Goal: Task Accomplishment & Management: Use online tool/utility

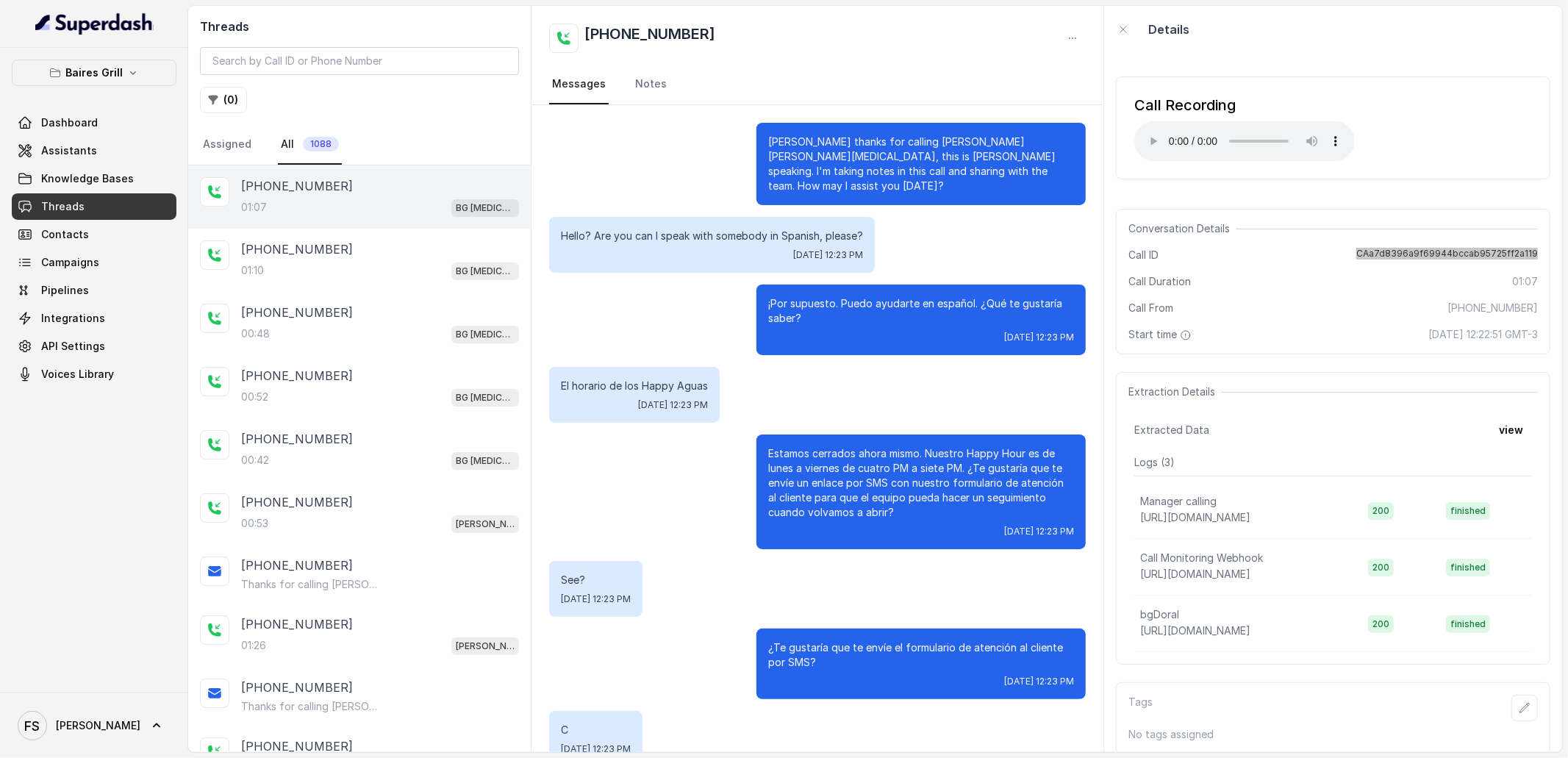
scroll to position [234, 0]
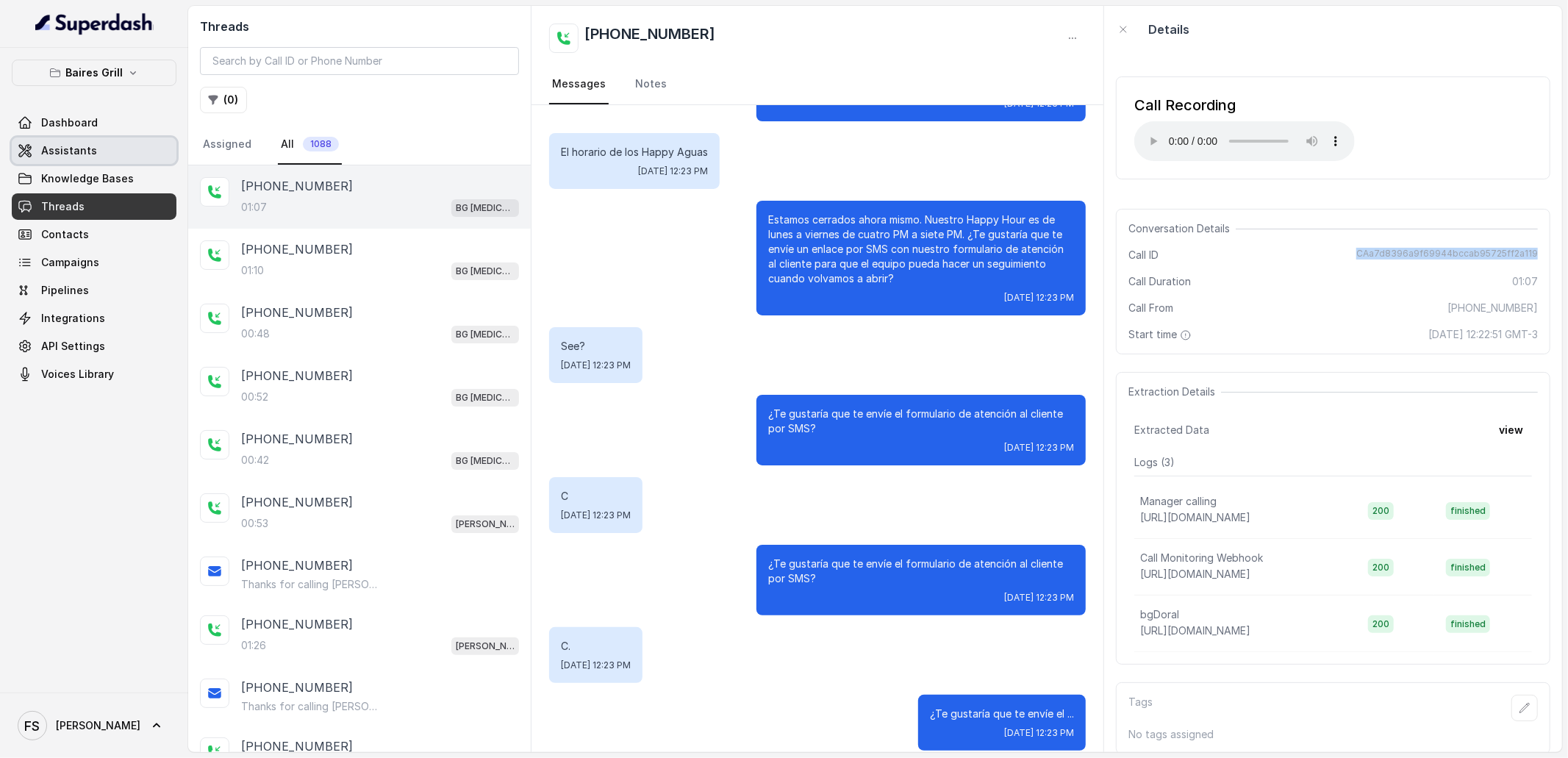
click at [134, 143] on link "Assistants" at bounding box center [94, 150] width 164 height 27
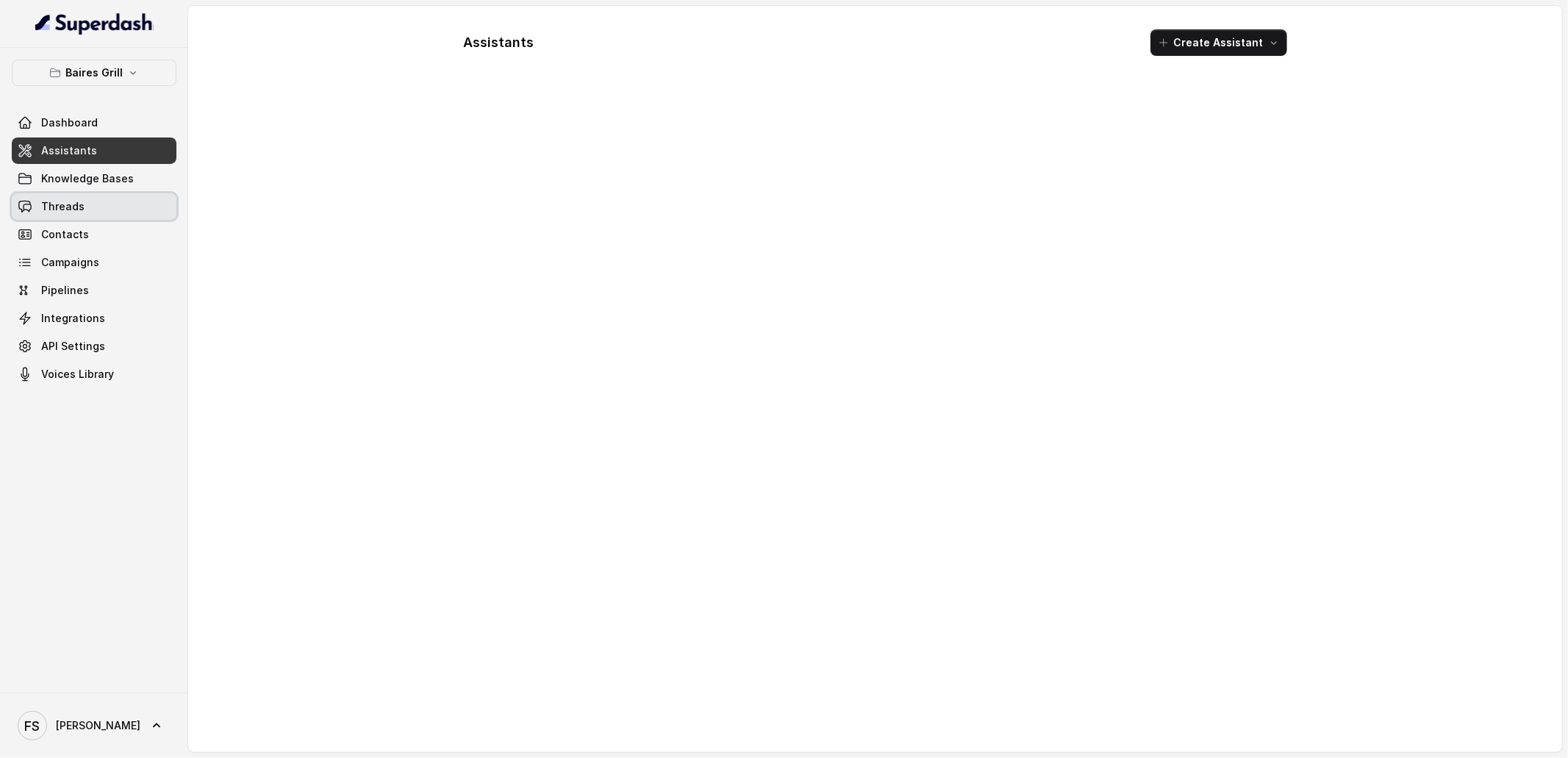
click at [114, 205] on link "Threads" at bounding box center [94, 206] width 164 height 27
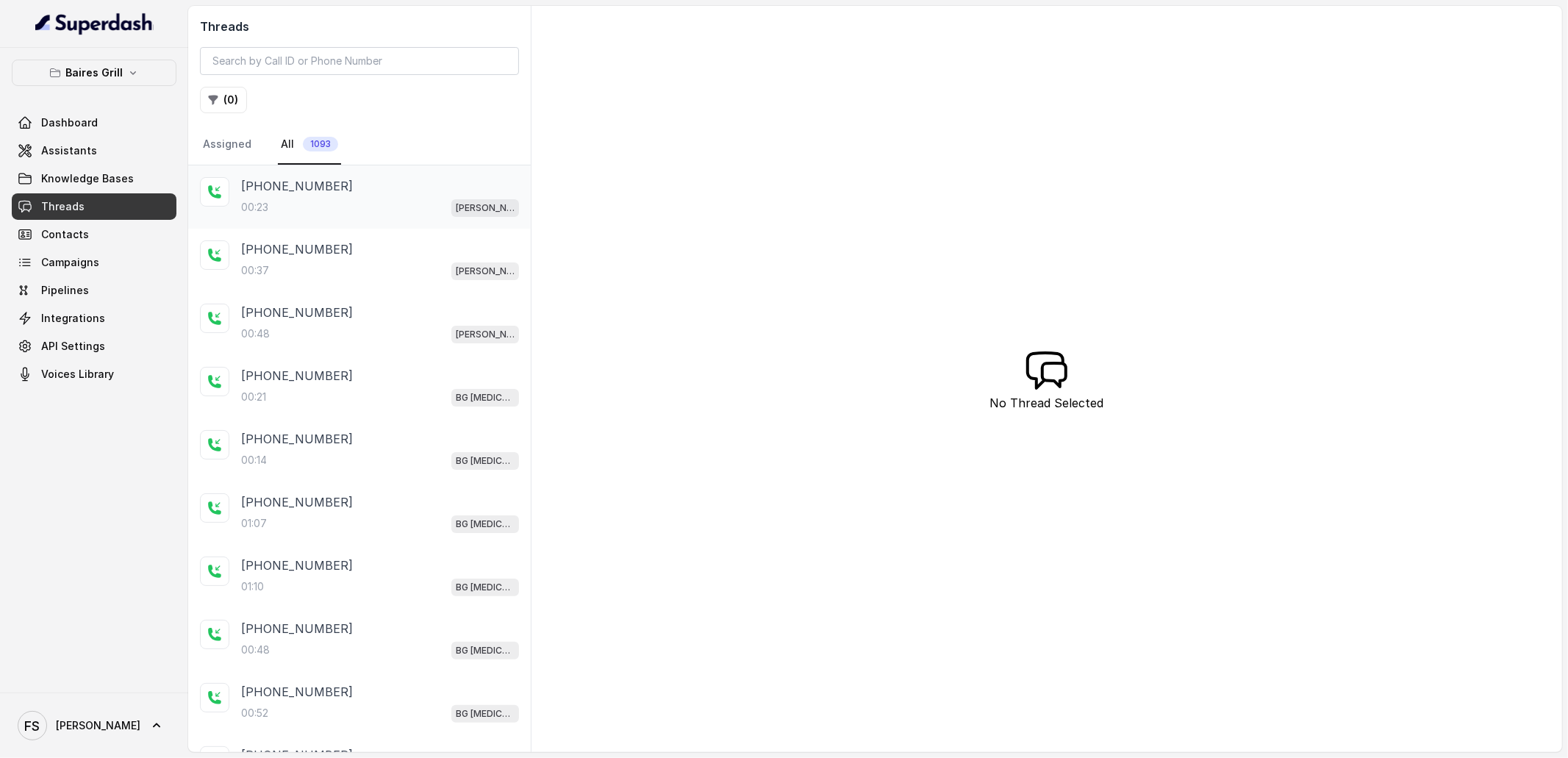
click at [371, 205] on div "00:23 [PERSON_NAME]" at bounding box center [380, 207] width 278 height 19
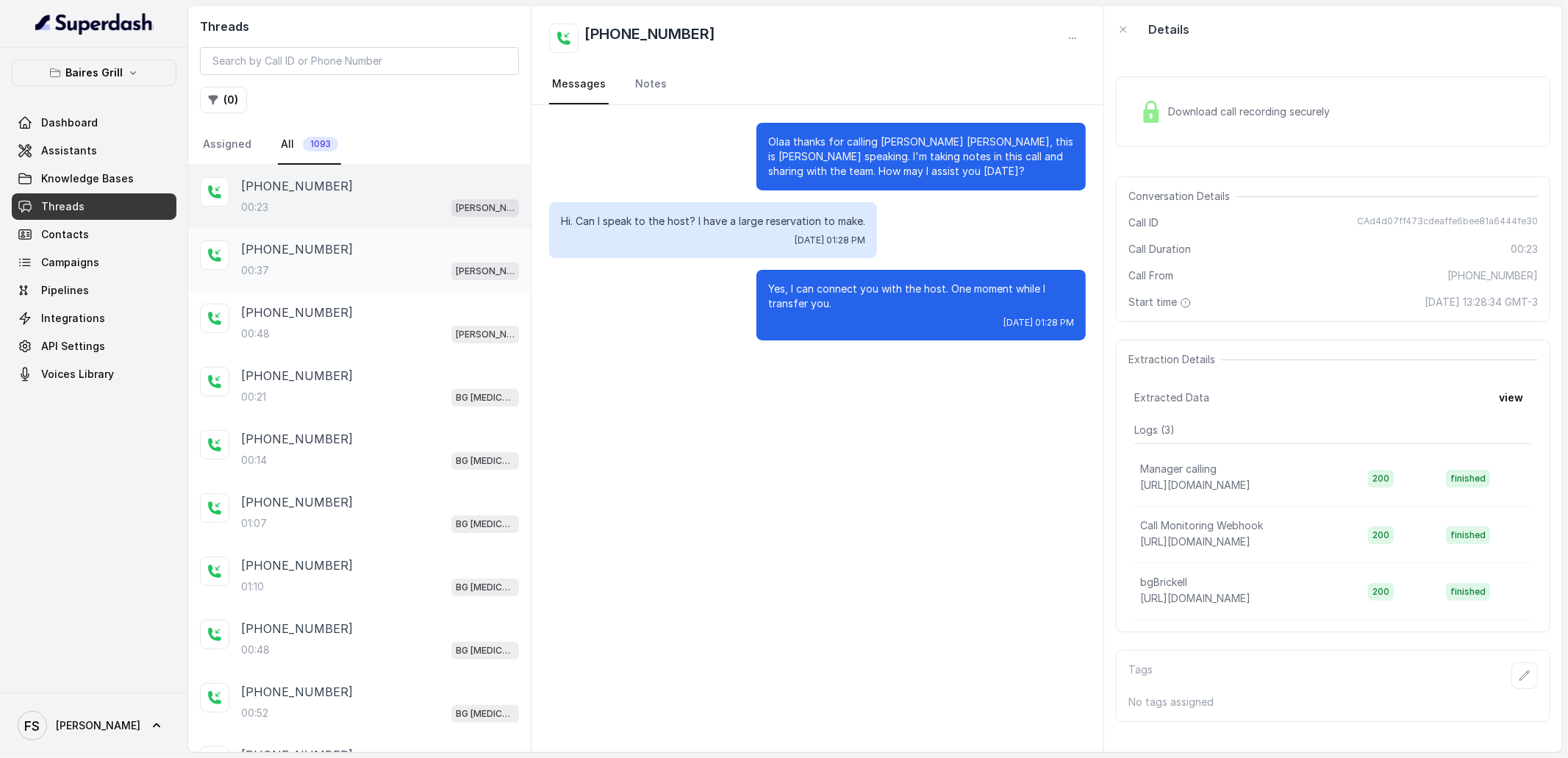
click at [373, 267] on div "00:37 [PERSON_NAME]" at bounding box center [380, 270] width 278 height 19
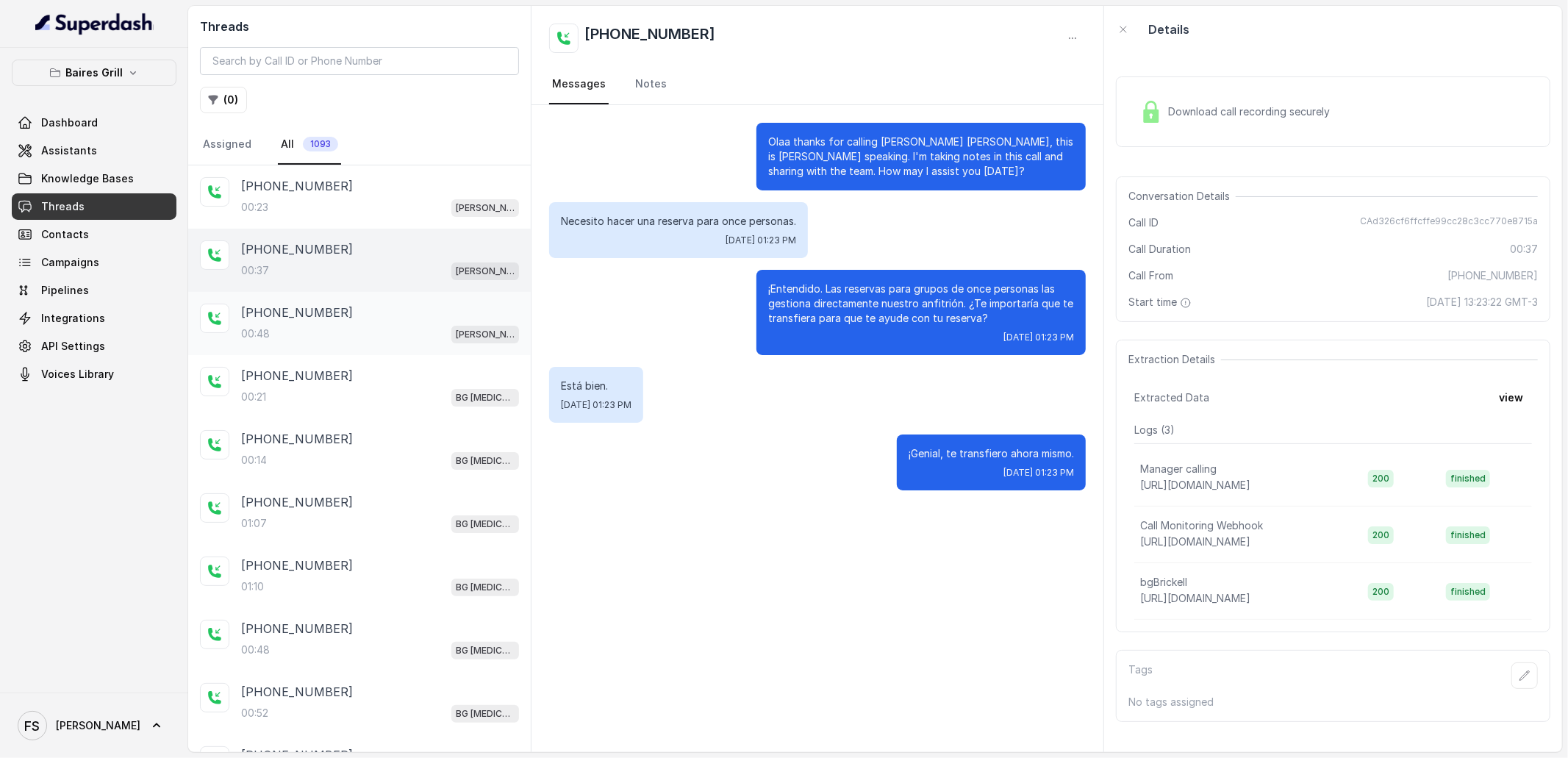
click at [389, 305] on div "[PHONE_NUMBER]" at bounding box center [380, 312] width 278 height 17
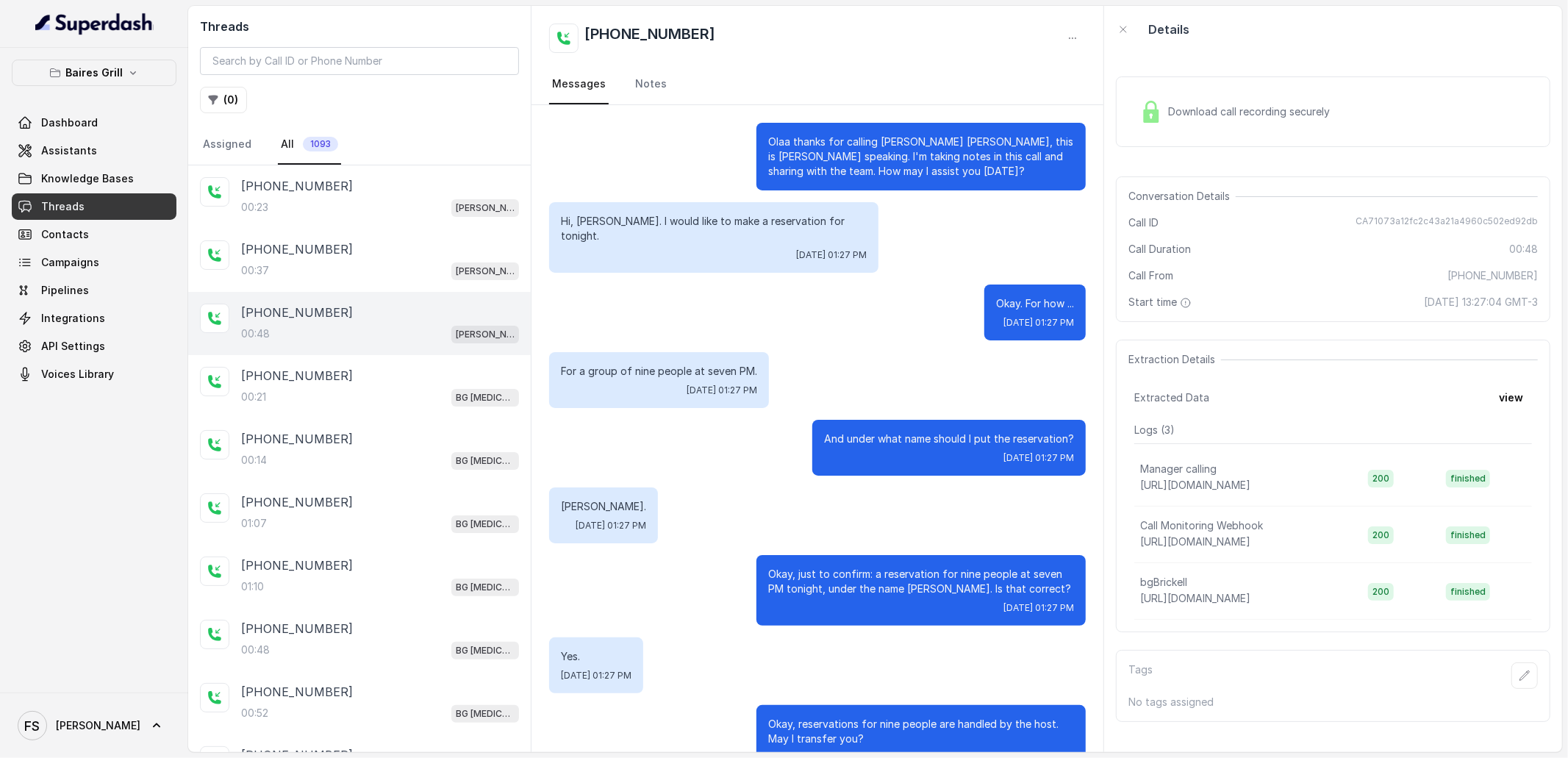
scroll to position [228, 0]
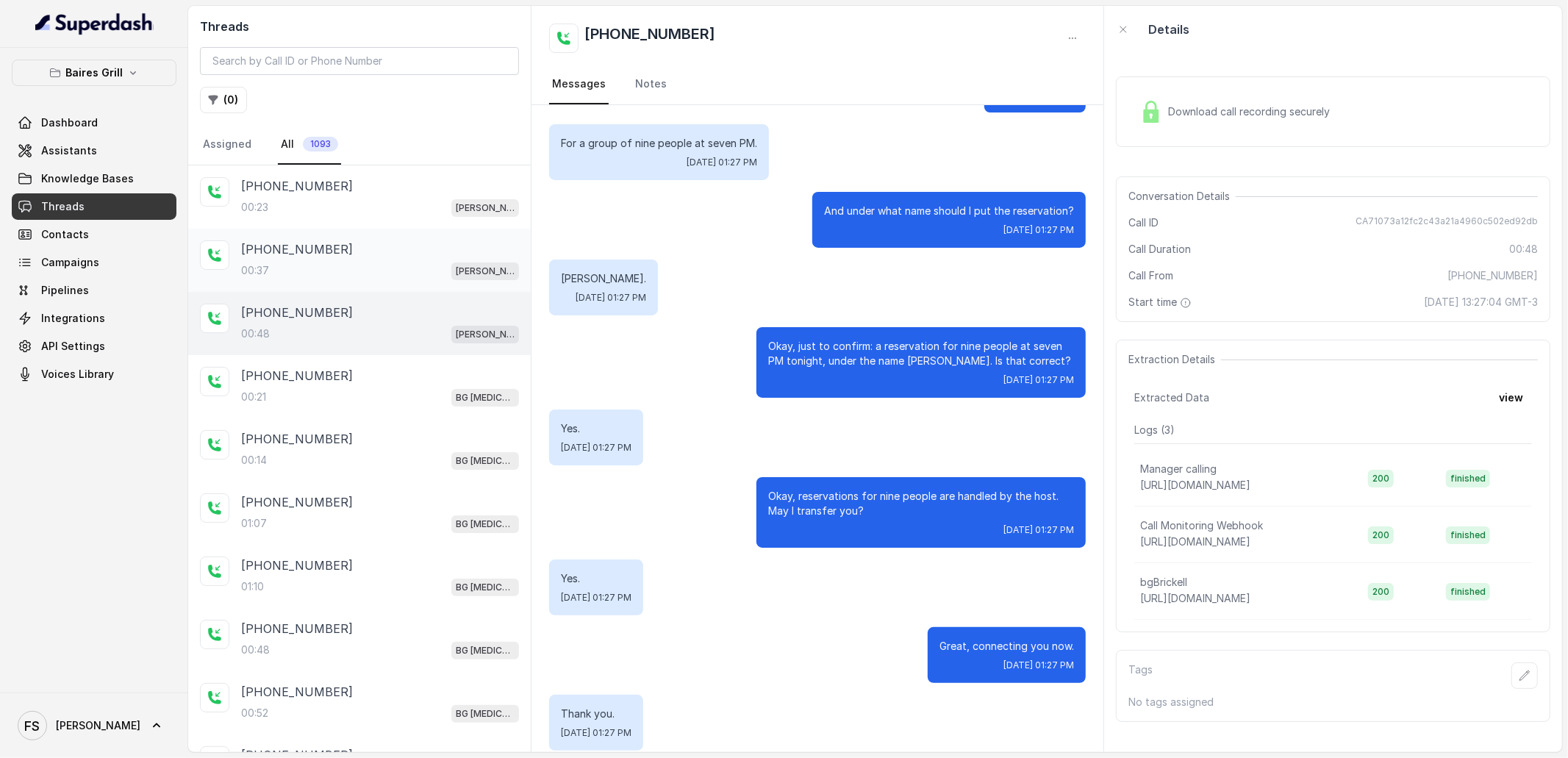
click at [333, 289] on div "[PHONE_NUMBER]:37 [PERSON_NAME]" at bounding box center [359, 260] width 343 height 63
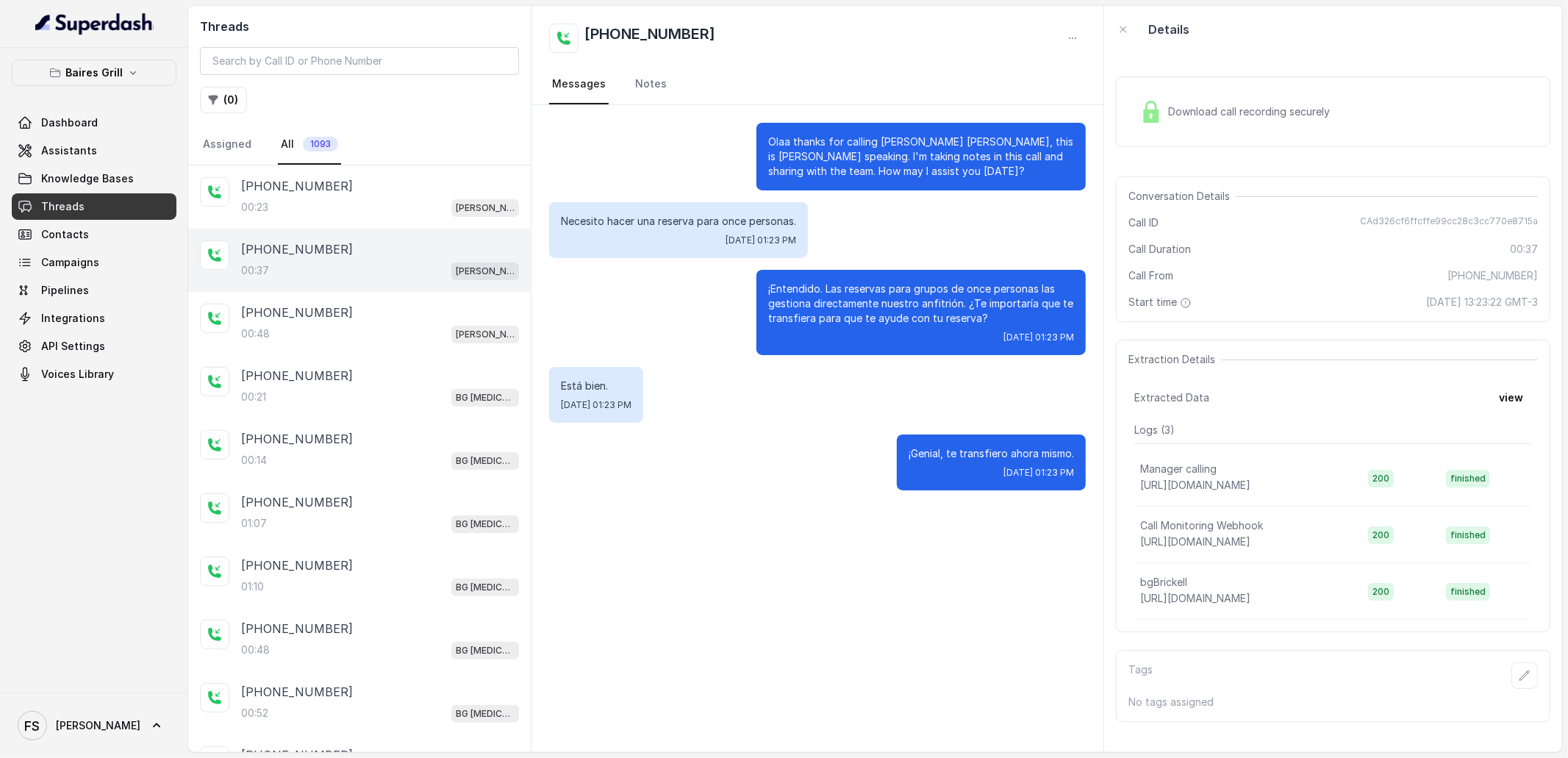
click at [1295, 135] on div "Download call recording securely" at bounding box center [1333, 111] width 434 height 70
